Goal: Task Accomplishment & Management: Manage account settings

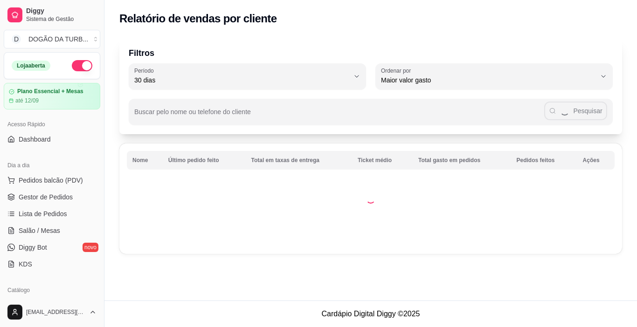
select select "30"
select select "HIGHEST_TOTAL_SPENT_WITH_ORDERS"
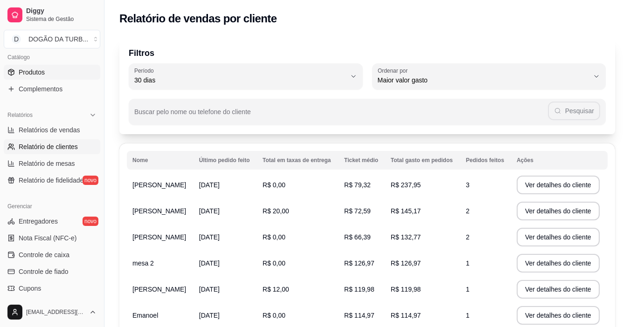
scroll to position [93, 0]
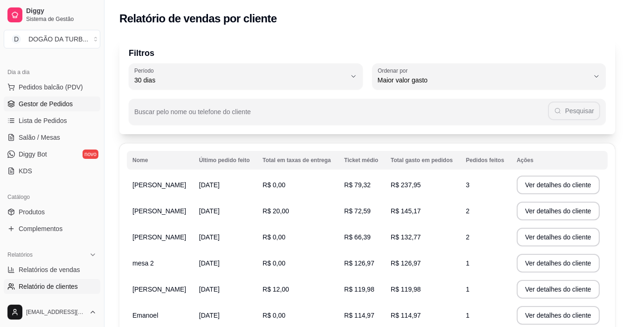
click at [30, 109] on link "Gestor de Pedidos" at bounding box center [52, 104] width 97 height 15
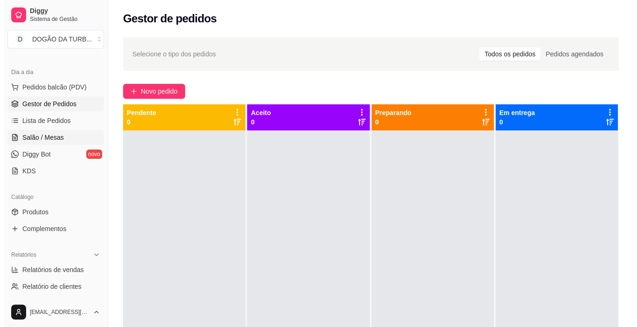
scroll to position [47, 0]
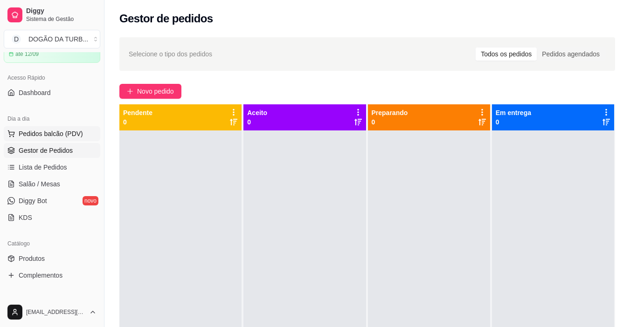
click at [42, 132] on span "Pedidos balcão (PDV)" at bounding box center [51, 133] width 64 height 9
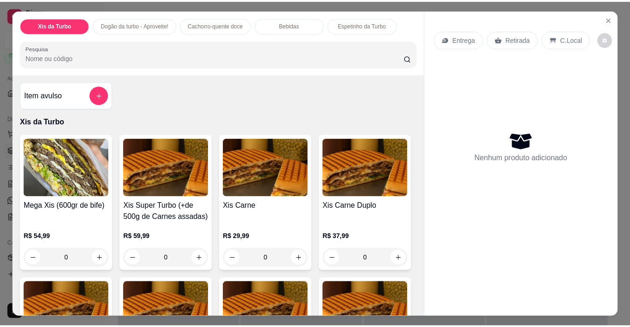
scroll to position [47, 0]
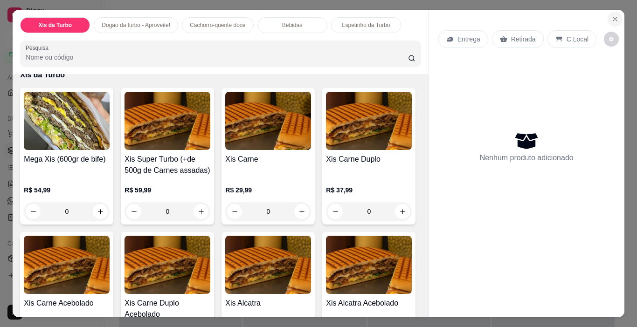
click at [612, 15] on icon "Close" at bounding box center [615, 18] width 7 height 7
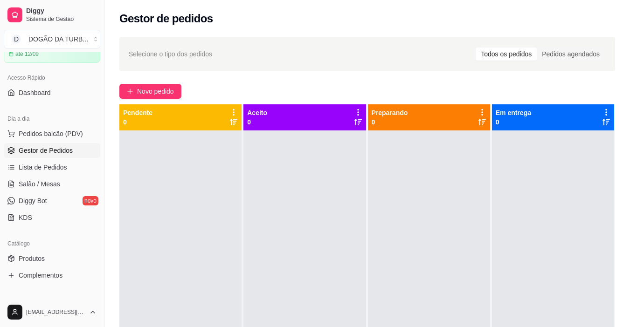
drag, startPoint x: 4, startPoint y: 16, endPoint x: 389, endPoint y: 38, distance: 385.5
click at [389, 32] on div "Selecione o tipo dos pedidos Todos os pedidos Pedidos agendados Novo pedido Pen…" at bounding box center [367, 237] width 526 height 411
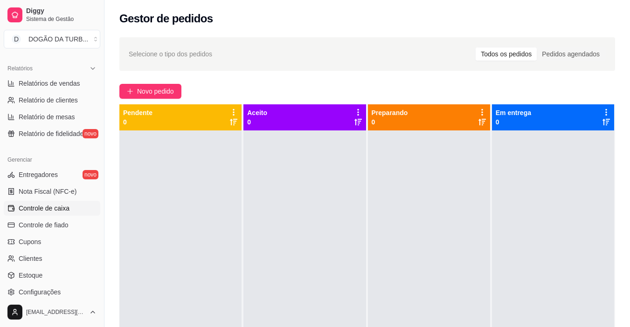
scroll to position [327, 0]
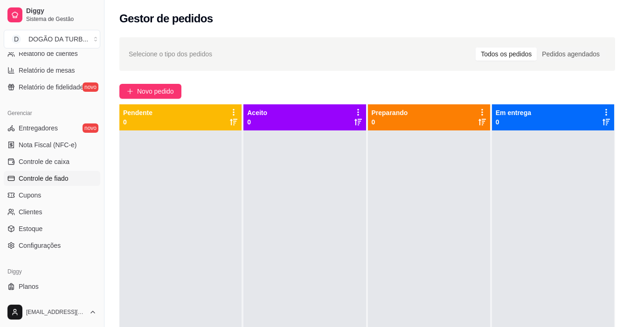
click at [51, 181] on span "Controle de fiado" at bounding box center [44, 178] width 50 height 9
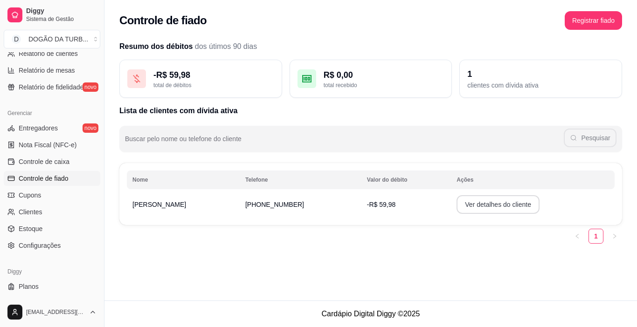
click at [493, 203] on button "Ver detalhes do cliente" at bounding box center [498, 204] width 83 height 19
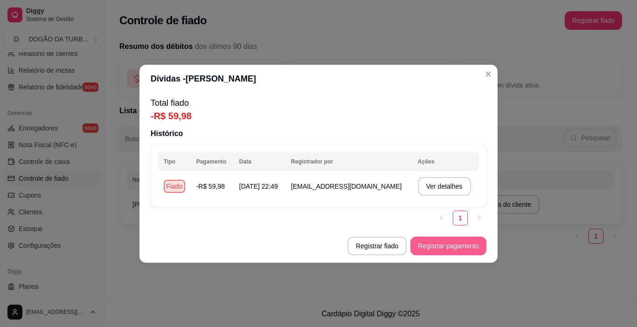
click at [443, 248] on button "Registrar pagamento" at bounding box center [448, 246] width 76 height 19
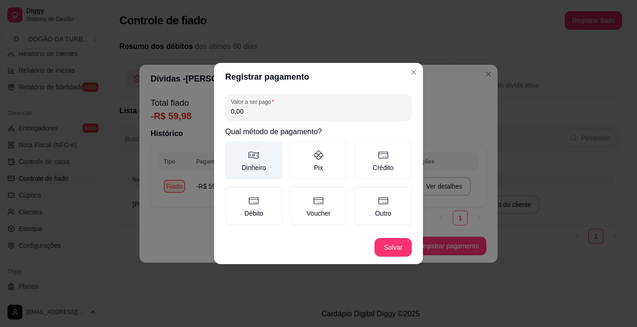
click at [256, 161] on label "Dinheiro" at bounding box center [253, 160] width 57 height 38
click at [232, 148] on button "Dinheiro" at bounding box center [228, 144] width 7 height 7
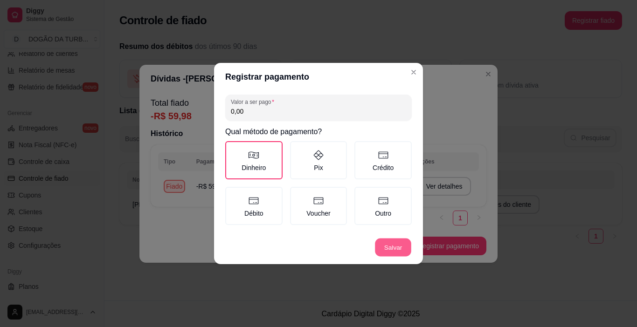
click at [386, 245] on button "Salvar" at bounding box center [393, 248] width 36 height 18
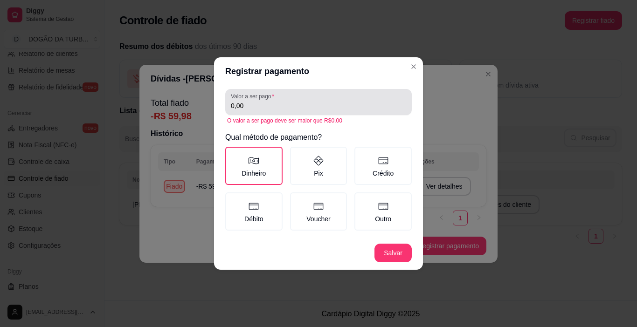
click at [273, 109] on input "0,00" at bounding box center [318, 105] width 175 height 9
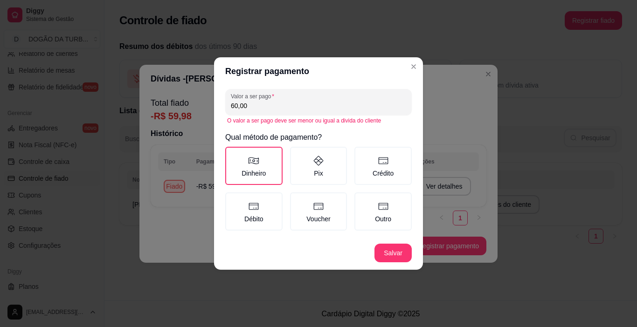
click at [402, 251] on button "Salvar" at bounding box center [393, 253] width 37 height 19
drag, startPoint x: 248, startPoint y: 105, endPoint x: 189, endPoint y: 113, distance: 59.3
click at [189, 113] on div "Registrar pagamento Valor a ser pago 60,00 O valor a ser pago deve ser menor ou…" at bounding box center [318, 163] width 637 height 327
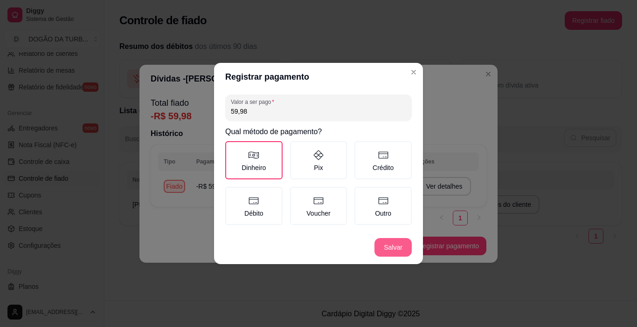
type input "59,98"
